Goal: Task Accomplishment & Management: Manage account settings

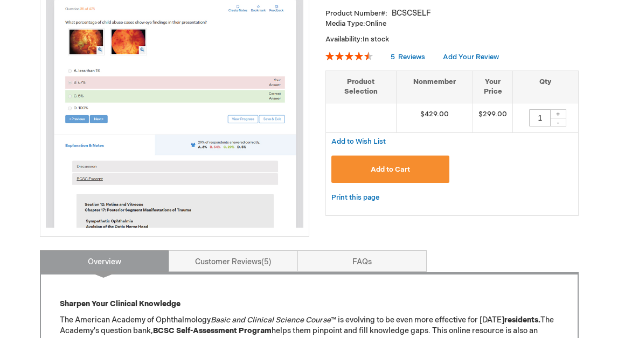
scroll to position [202, 0]
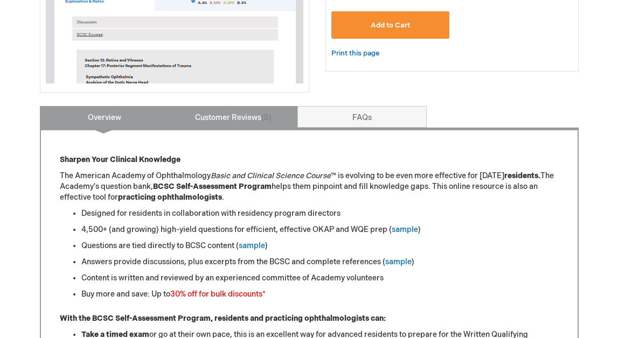
click at [242, 118] on link "Customer Reviews 5" at bounding box center [233, 117] width 129 height 22
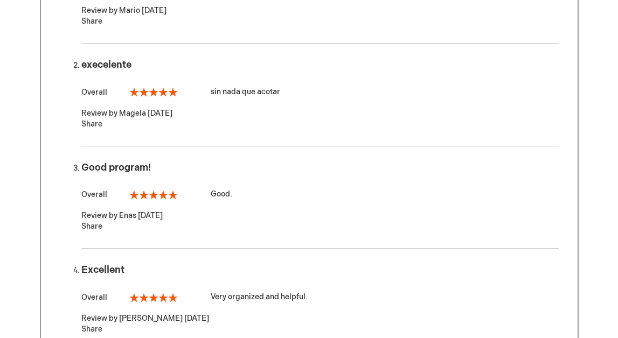
scroll to position [437, 0]
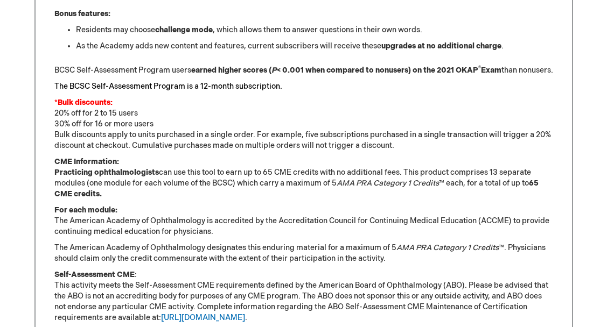
scroll to position [827, 0]
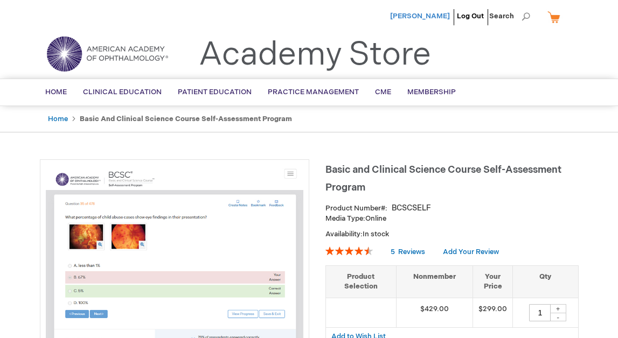
click at [432, 17] on span "[PERSON_NAME]" at bounding box center [420, 16] width 60 height 9
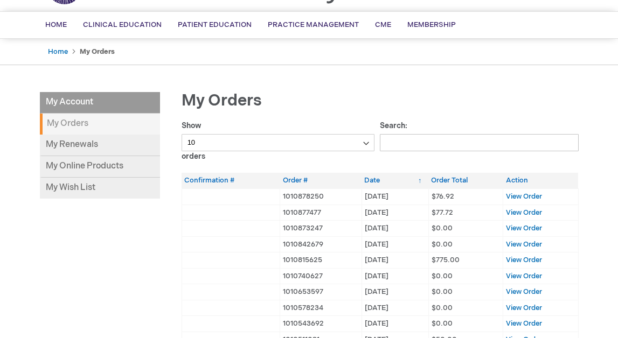
scroll to position [44, 0]
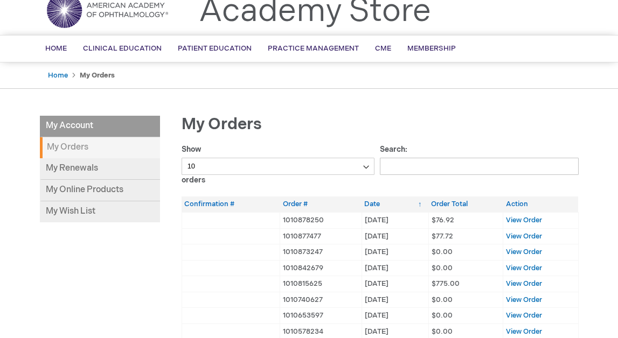
click at [94, 149] on strong "My Orders" at bounding box center [100, 147] width 120 height 21
click at [84, 190] on link "My Online Products" at bounding box center [100, 191] width 120 height 22
click at [61, 172] on link "My Renewals" at bounding box center [100, 169] width 120 height 22
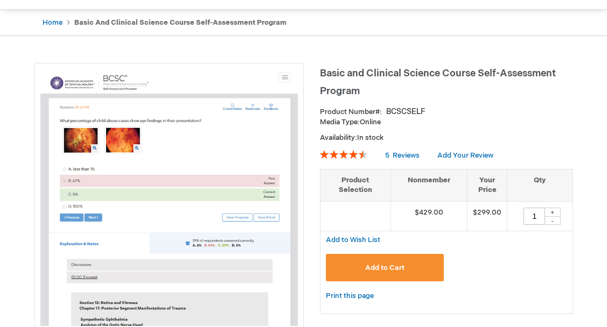
scroll to position [99, 0]
